Goal: Task Accomplishment & Management: Use online tool/utility

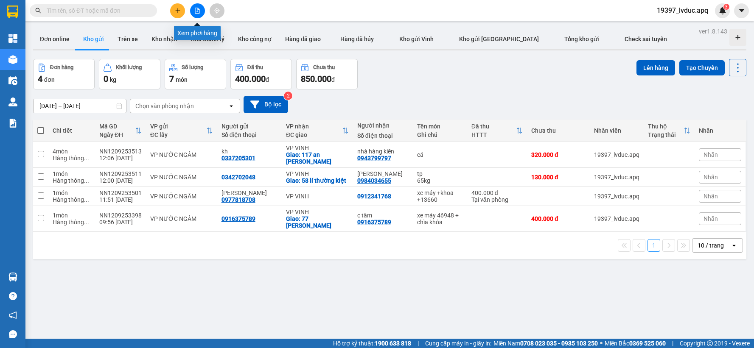
click at [197, 16] on button at bounding box center [197, 10] width 15 height 15
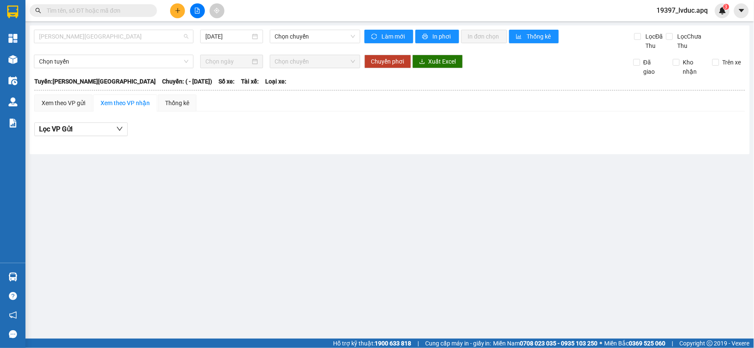
drag, startPoint x: 136, startPoint y: 39, endPoint x: 134, endPoint y: 48, distance: 8.5
click at [137, 39] on span "[PERSON_NAME][GEOGRAPHIC_DATA]" at bounding box center [113, 36] width 149 height 13
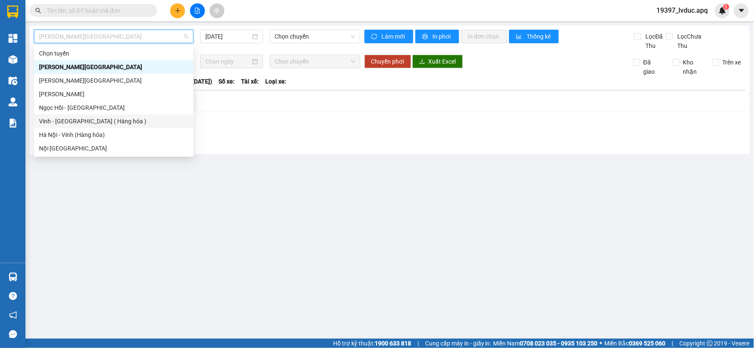
click at [106, 122] on div "Vinh - [GEOGRAPHIC_DATA] ( Hàng hóa )" at bounding box center [113, 121] width 149 height 9
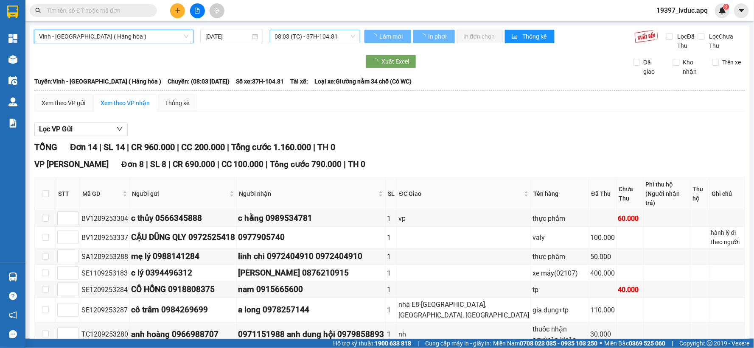
click at [342, 39] on span "08:03 (TC) - 37H-104.81" at bounding box center [315, 36] width 80 height 13
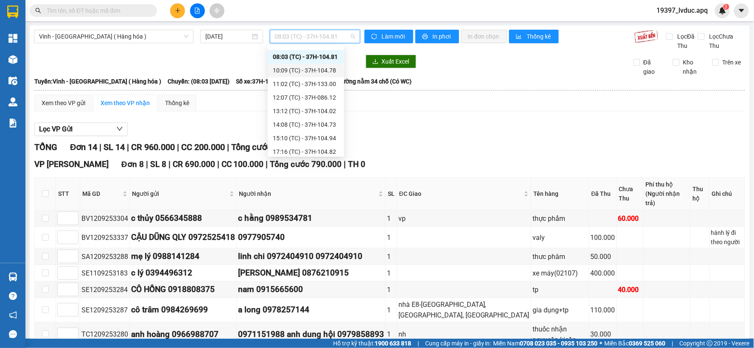
scroll to position [14, 0]
click at [241, 39] on input "[DATE]" at bounding box center [227, 36] width 45 height 9
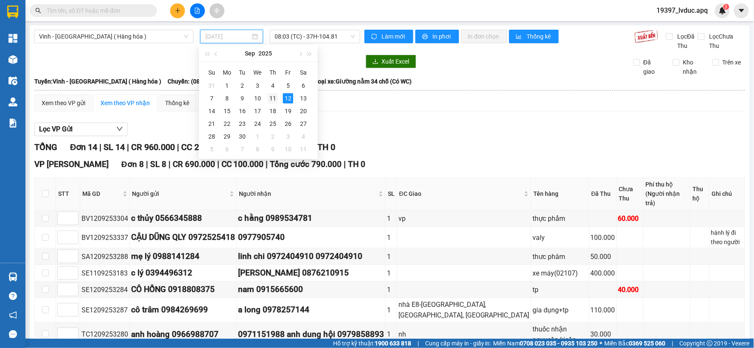
click at [272, 104] on td "11" at bounding box center [272, 98] width 15 height 13
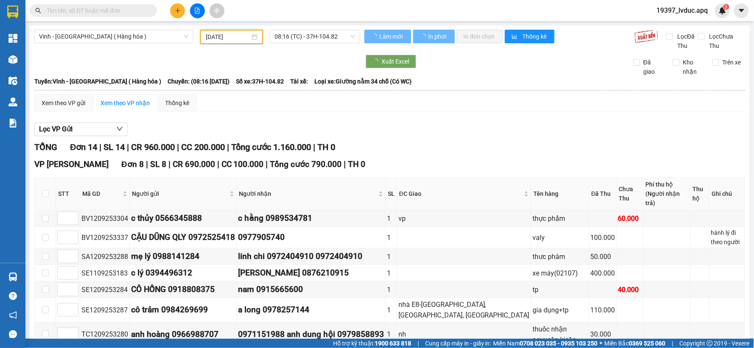
type input "[DATE]"
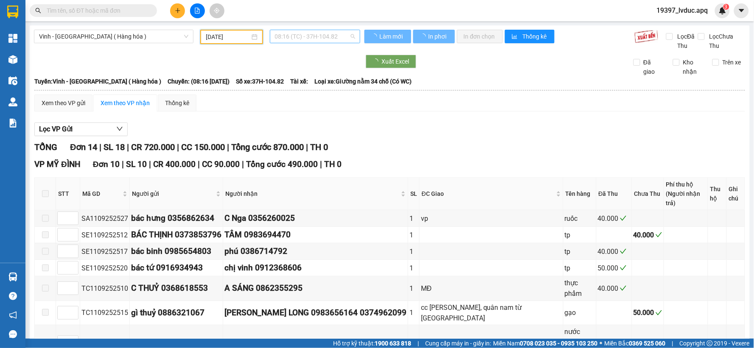
click at [340, 34] on span "08:16 (TC) - 37H-104.82" at bounding box center [315, 36] width 80 height 13
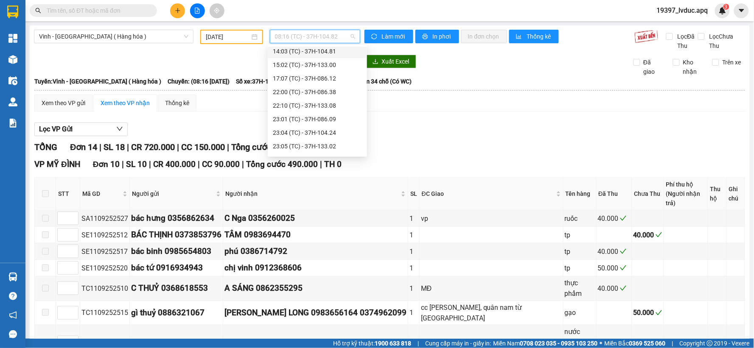
scroll to position [149, 0]
click at [320, 131] on div "23:19 (TC) - 37H-133.03" at bounding box center [317, 134] width 89 height 9
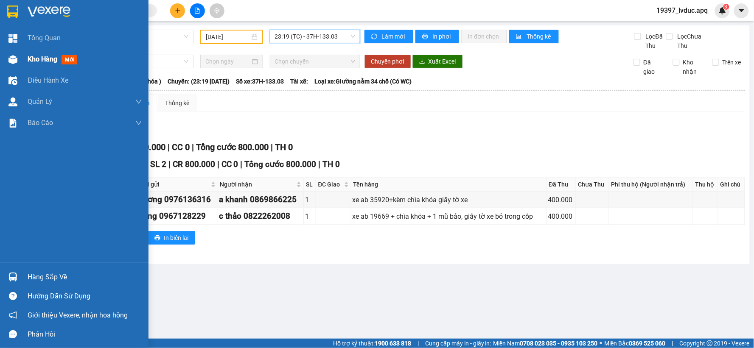
click at [11, 58] on img at bounding box center [12, 59] width 9 height 9
